Goal: Task Accomplishment & Management: Complete application form

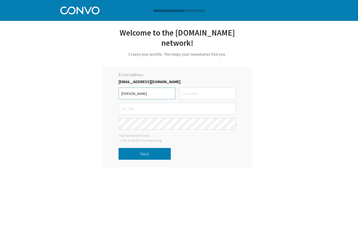
type input "[PERSON_NAME]"
type input "Dimatatac"
click at [155, 103] on input "text" at bounding box center [178, 109] width 118 height 12
type input "Marketing"
click at [153, 148] on button "Next" at bounding box center [145, 154] width 52 height 12
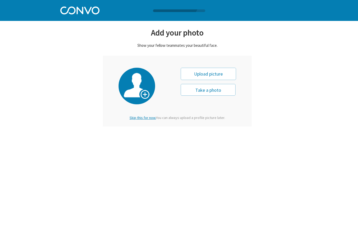
click at [216, 133] on div "Let’s get started with [PERSON_NAME] *Only registered personal email address an…" at bounding box center [179, 67] width 238 height 134
click at [219, 74] on div "Upload picture" at bounding box center [208, 74] width 55 height 12
click at [144, 117] on span "Skip this for now." at bounding box center [143, 117] width 26 height 5
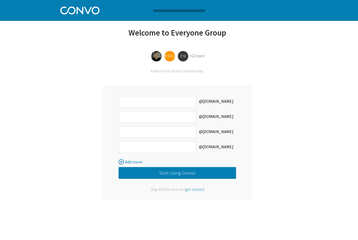
click at [175, 176] on button "Start Using Convo!" at bounding box center [178, 173] width 118 height 12
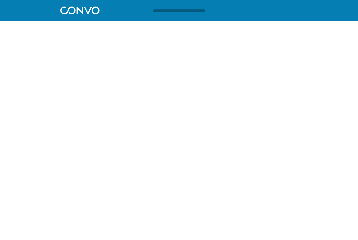
click at [175, 25] on html "Log in Pricing Security Apps Contact Sales Careers 1 1 1 Let’s get started with…" at bounding box center [179, 12] width 358 height 25
click at [185, 25] on html "Log in Pricing Security Apps Contact Sales Careers 1 1 1 Let’s get started with…" at bounding box center [179, 12] width 358 height 25
click at [169, 11] on div at bounding box center [183, 10] width 62 height 3
